Goal: Navigation & Orientation: Understand site structure

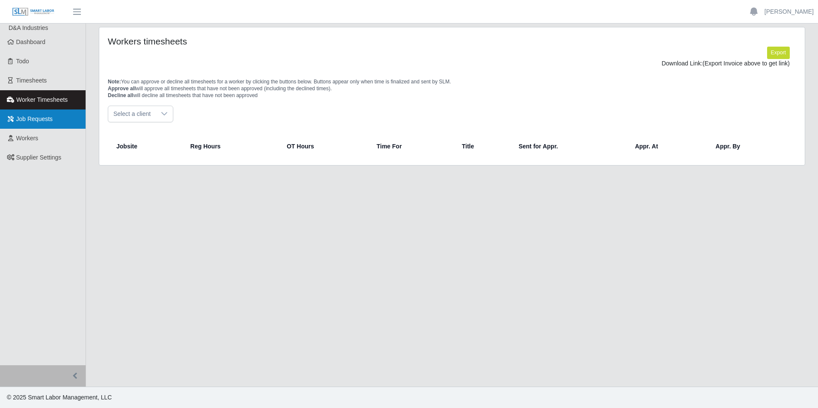
click at [57, 121] on link "Job Requests" at bounding box center [43, 119] width 86 height 19
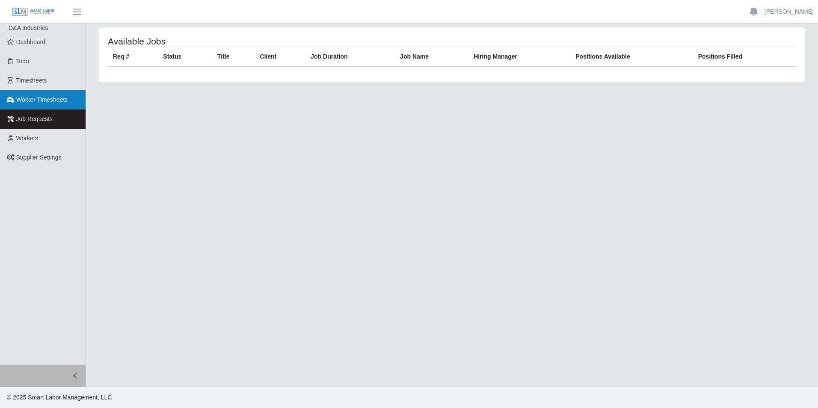
click at [56, 101] on span "Worker Timesheets" at bounding box center [41, 99] width 51 height 7
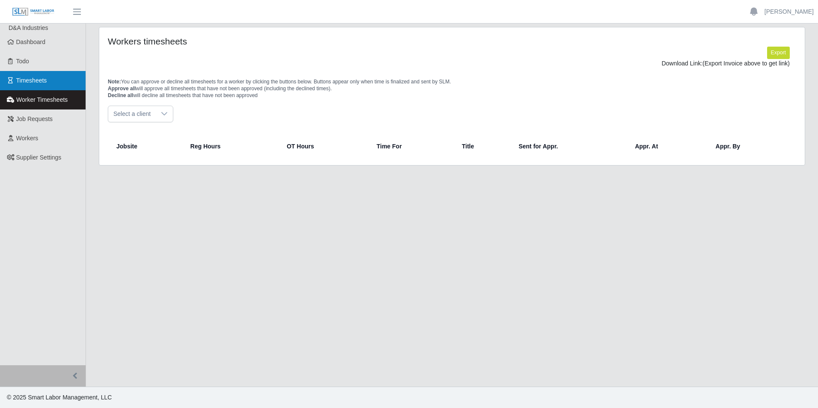
click at [58, 83] on link "Timesheets" at bounding box center [43, 80] width 86 height 19
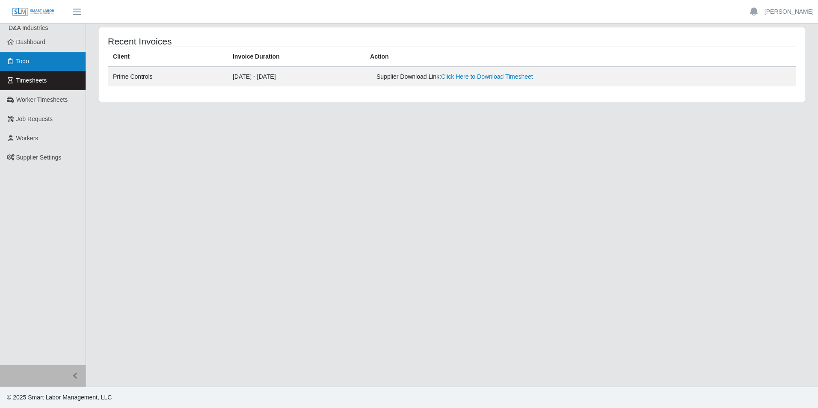
click at [55, 62] on link "Todo" at bounding box center [43, 61] width 86 height 19
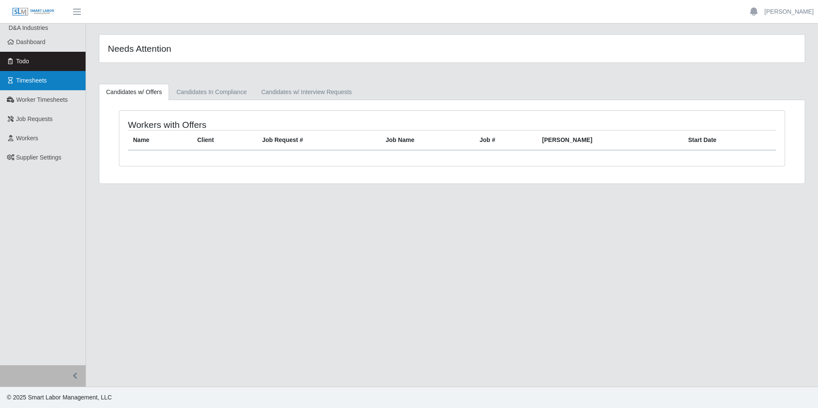
click at [57, 82] on link "Timesheets" at bounding box center [43, 80] width 86 height 19
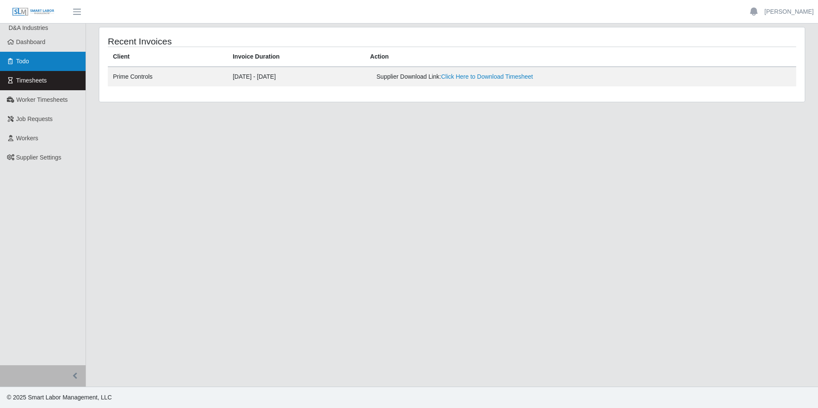
click at [39, 60] on link "Todo" at bounding box center [43, 61] width 86 height 19
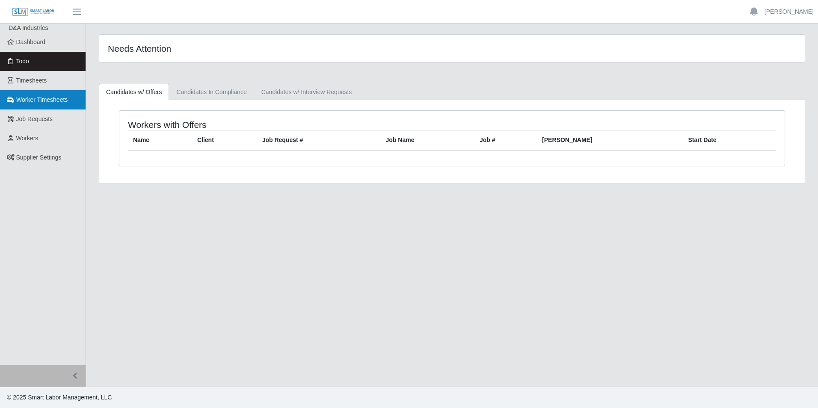
click at [58, 93] on link "Worker Timesheets" at bounding box center [43, 99] width 86 height 19
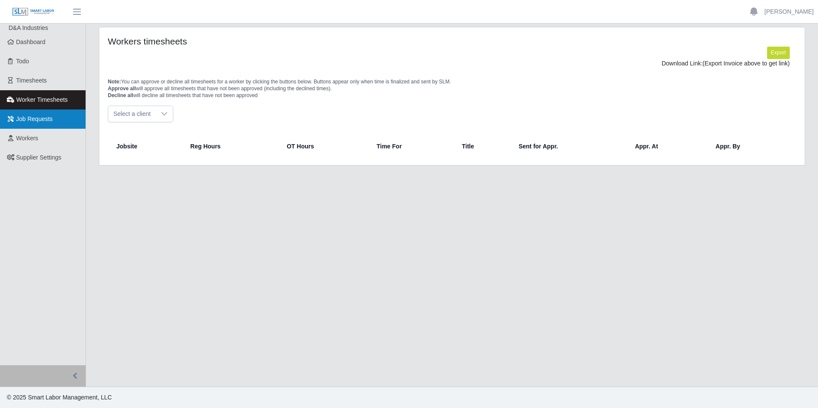
click at [53, 116] on link "Job Requests" at bounding box center [43, 119] width 86 height 19
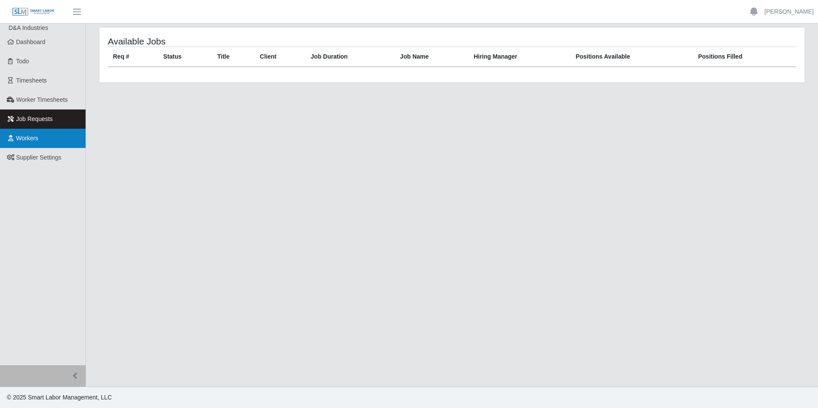
click at [58, 133] on link "Workers" at bounding box center [43, 138] width 86 height 19
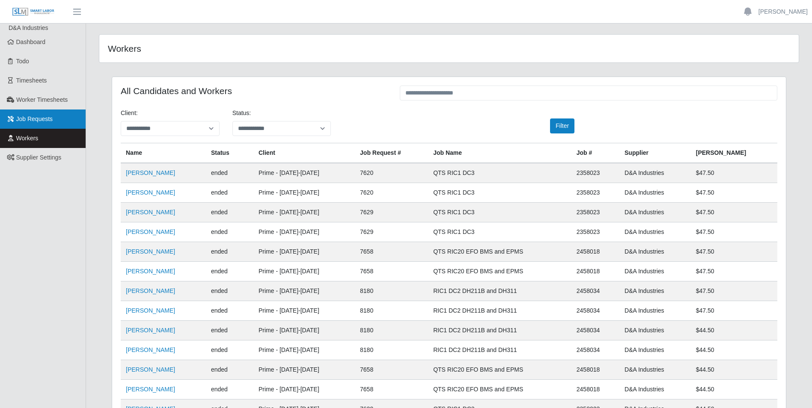
click at [56, 111] on link "Job Requests" at bounding box center [43, 119] width 86 height 19
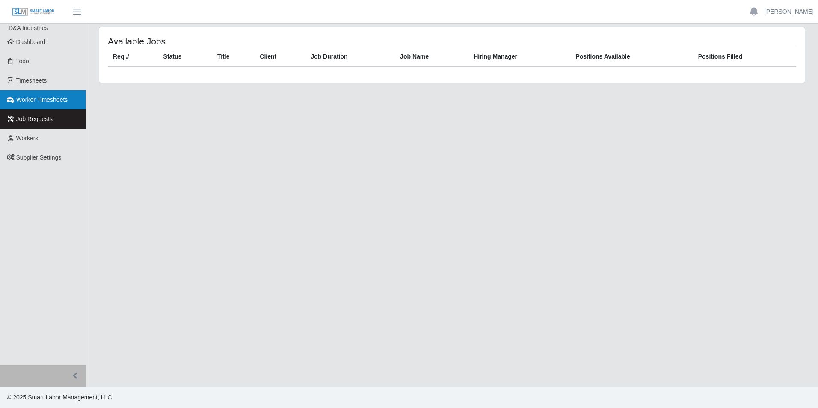
click at [64, 101] on span "Worker Timesheets" at bounding box center [41, 99] width 51 height 7
